Goal: Check status: Check status

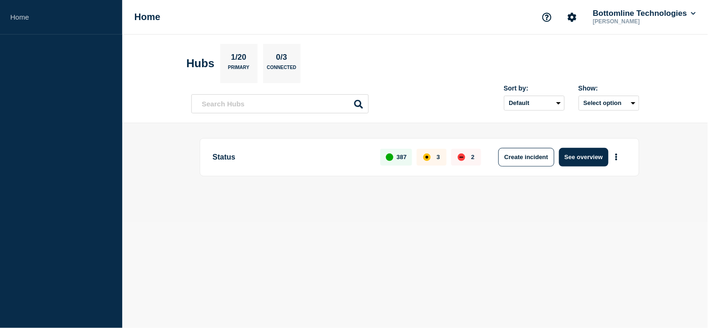
click at [435, 87] on div "Sort by: Default Last added Last updated Most active A-Z Show: Select option" at bounding box center [415, 100] width 448 height 28
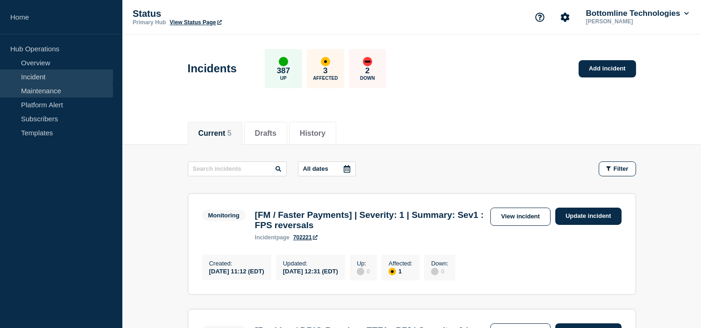
click at [36, 92] on link "Maintenance" at bounding box center [56, 91] width 113 height 14
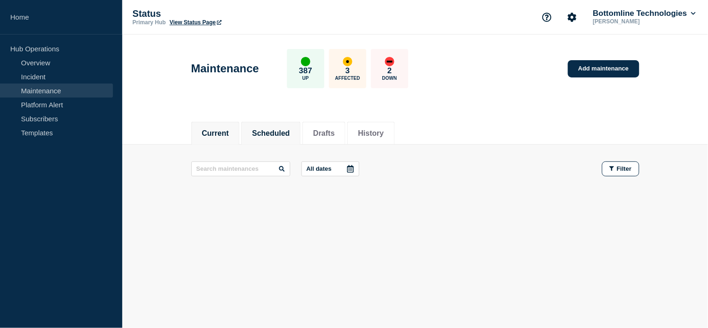
click at [268, 137] on button "Scheduled" at bounding box center [271, 133] width 38 height 8
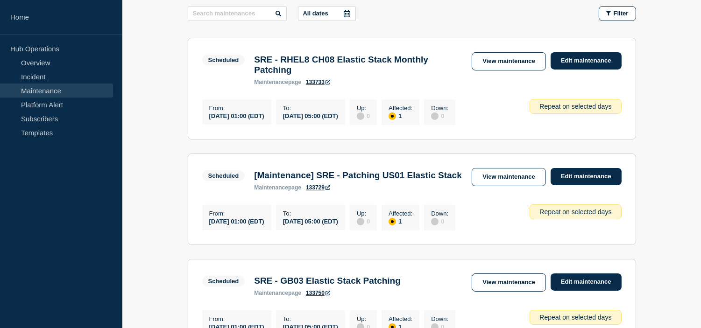
scroll to position [207, 0]
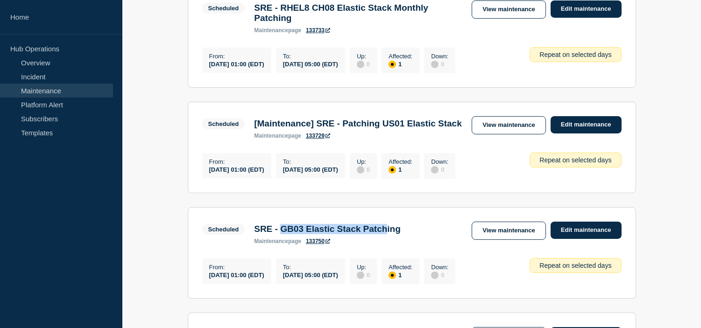
drag, startPoint x: 283, startPoint y: 257, endPoint x: 442, endPoint y: 254, distance: 158.3
click at [401, 234] on h3 "SRE - GB03 Elastic Stack Patching" at bounding box center [327, 229] width 147 height 10
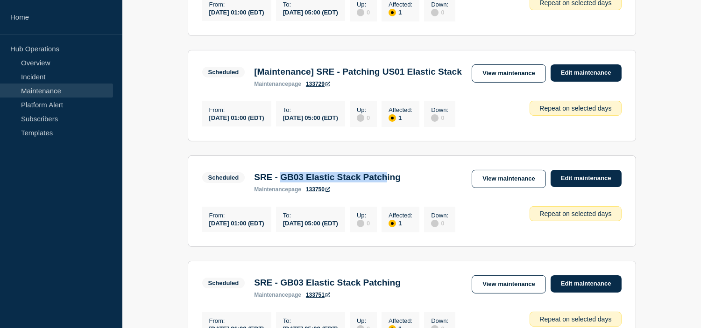
scroll to position [0, 0]
